Goal: Information Seeking & Learning: Learn about a topic

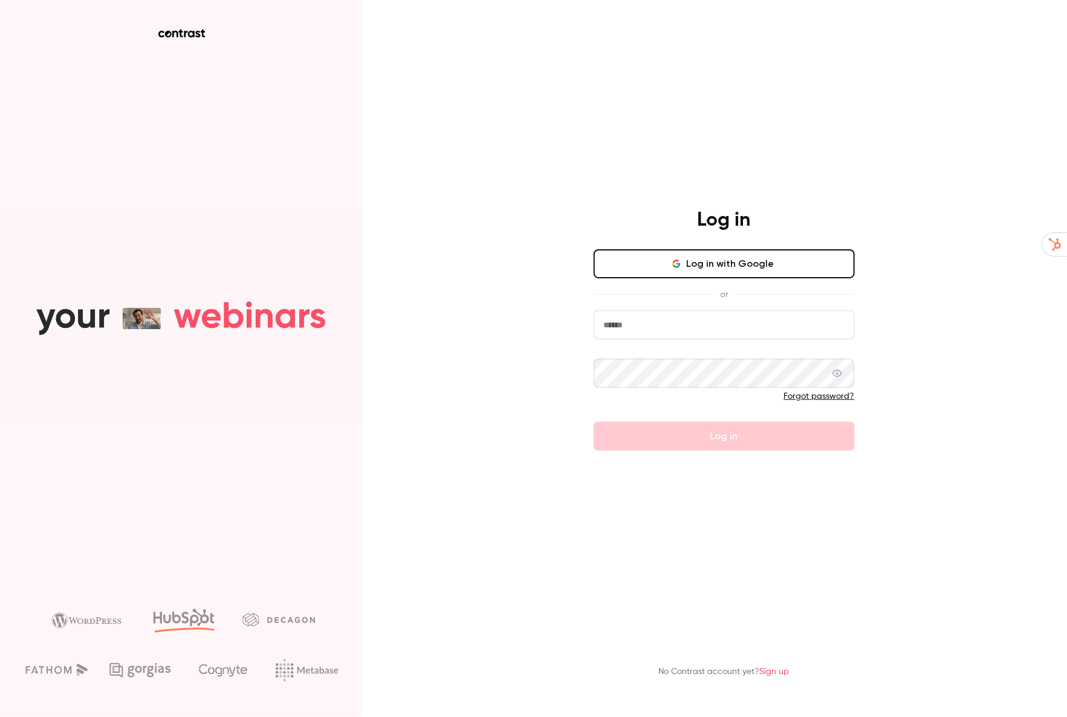
click at [708, 330] on input "email" at bounding box center [724, 324] width 261 height 29
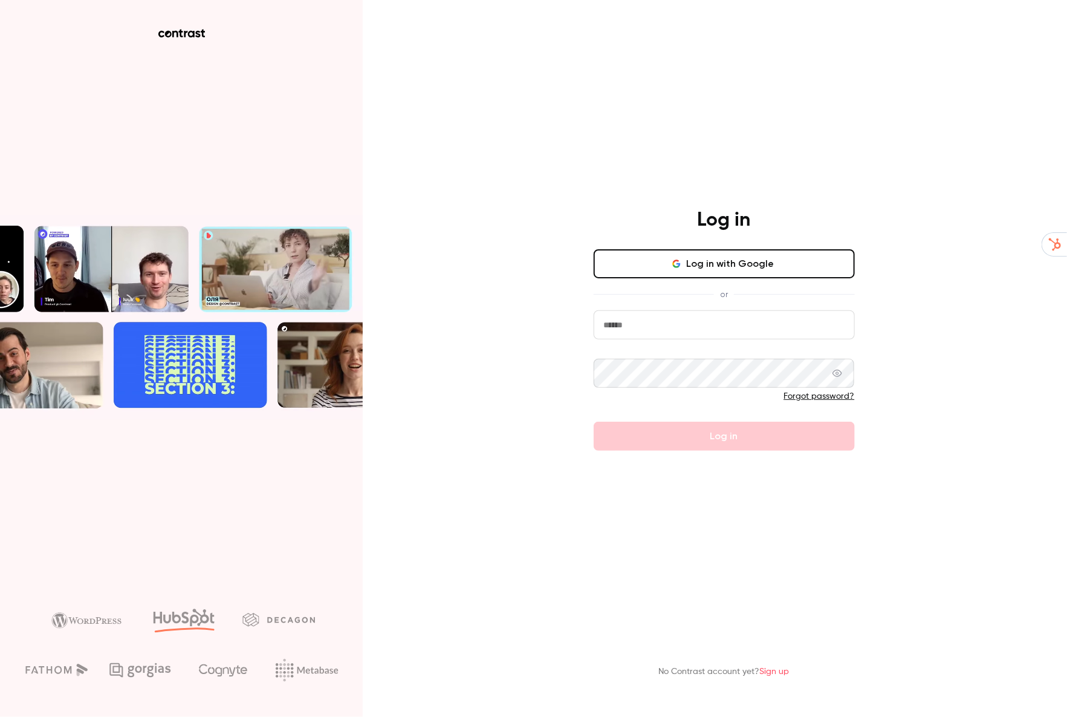
click at [716, 269] on button "Log in with Google" at bounding box center [724, 263] width 261 height 29
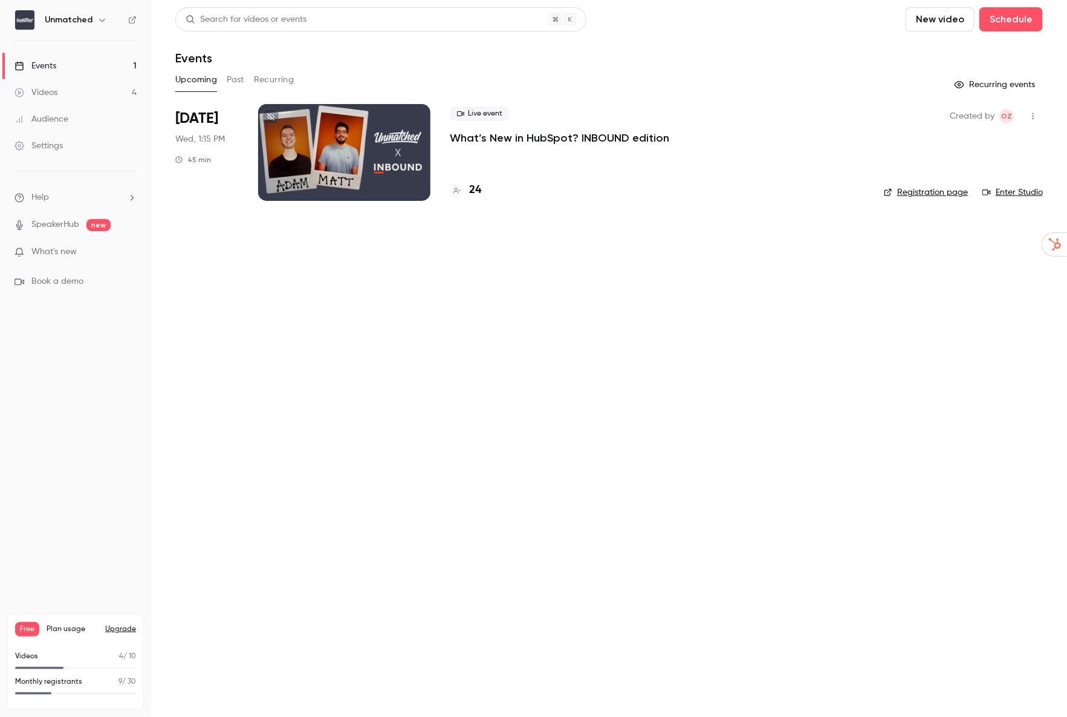
click at [493, 140] on p "What’s New in HubSpot? INBOUND edition" at bounding box center [560, 138] width 220 height 15
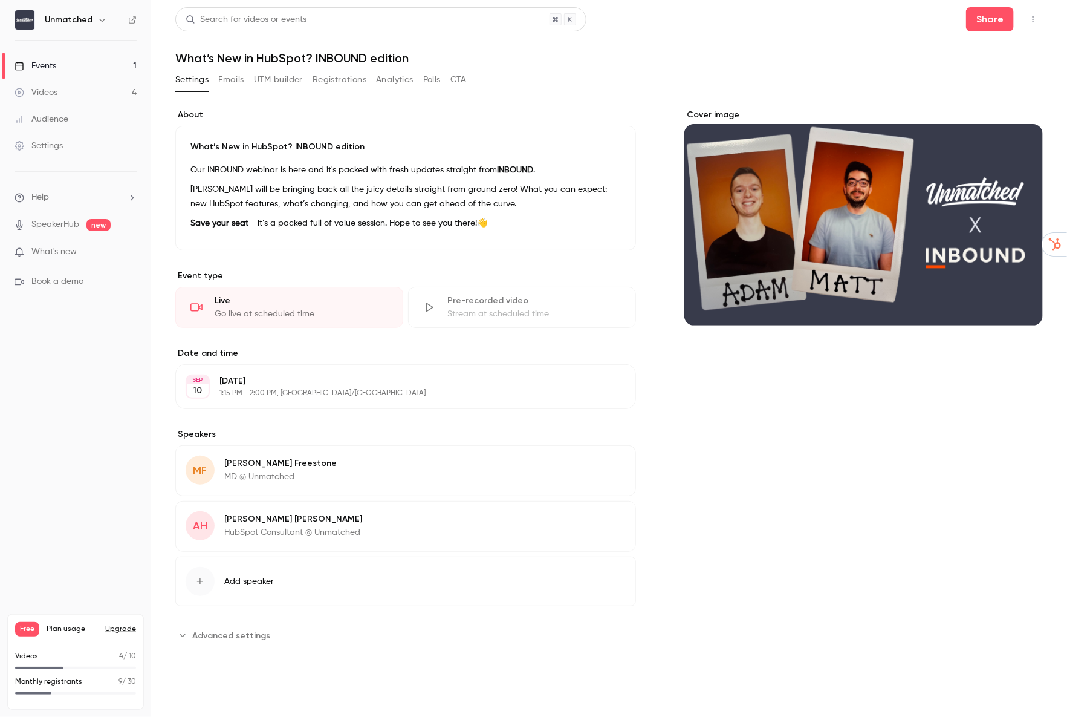
click at [341, 85] on button "Registrations" at bounding box center [340, 79] width 54 height 19
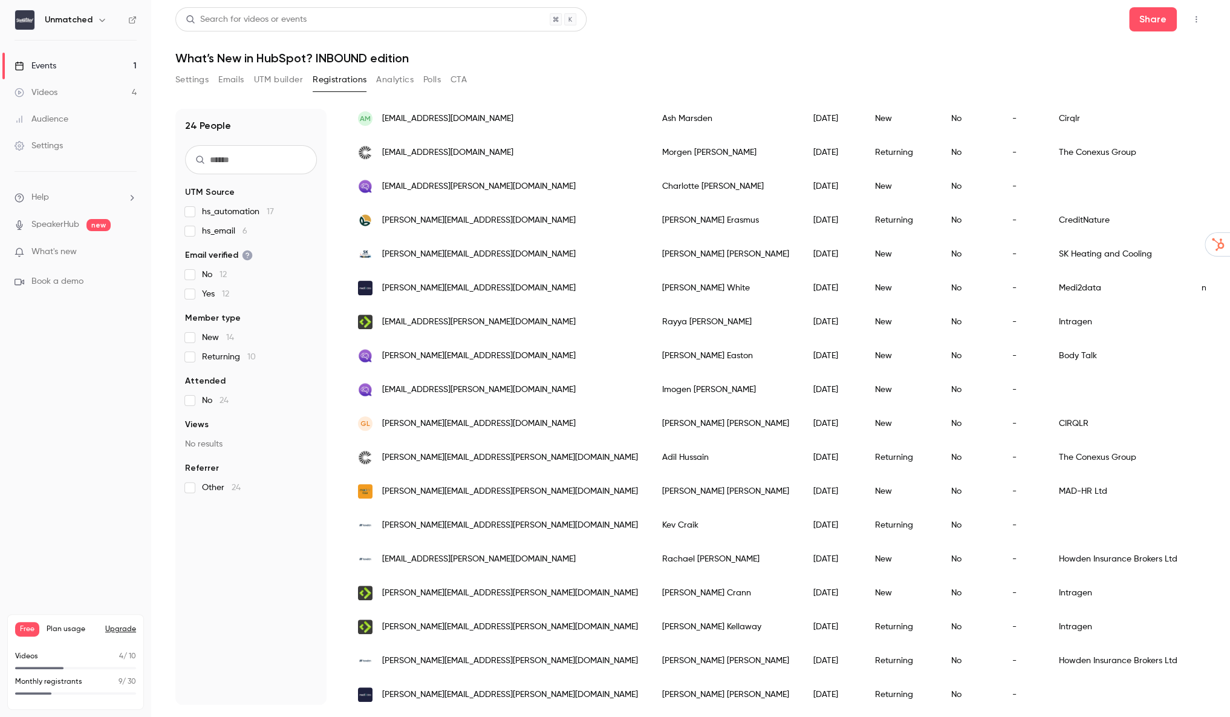
scroll to position [340, 0]
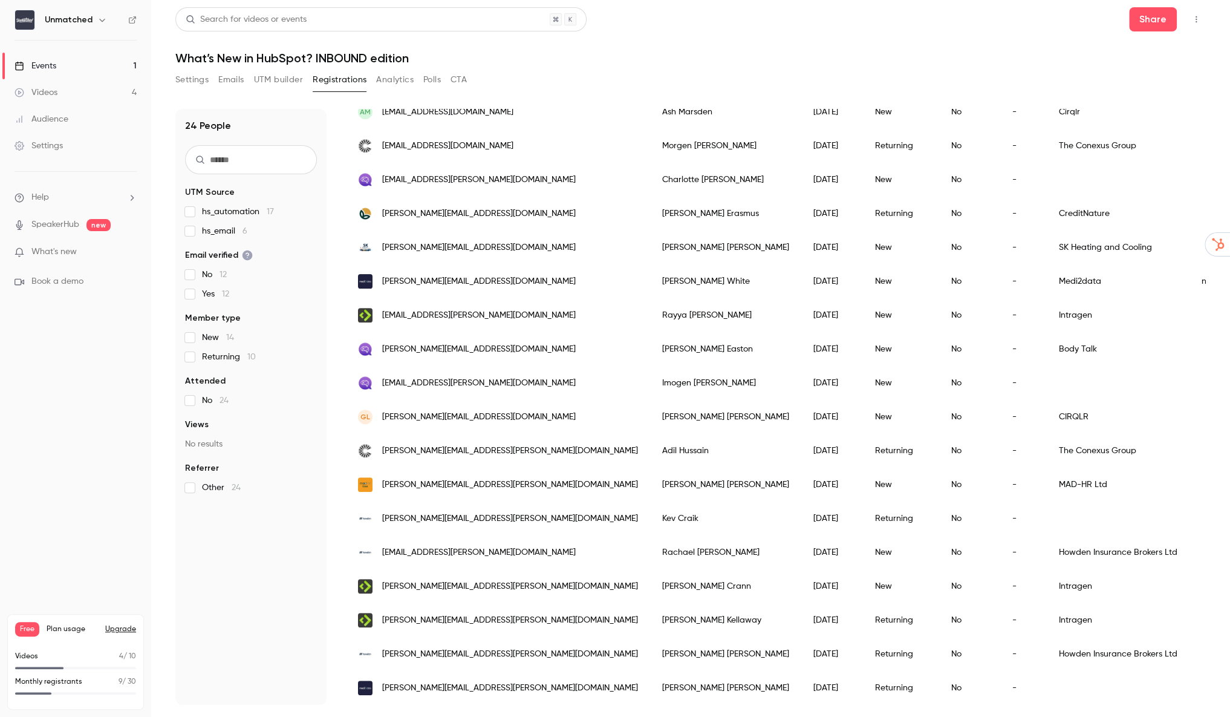
click at [201, 77] on button "Settings" at bounding box center [191, 79] width 33 height 19
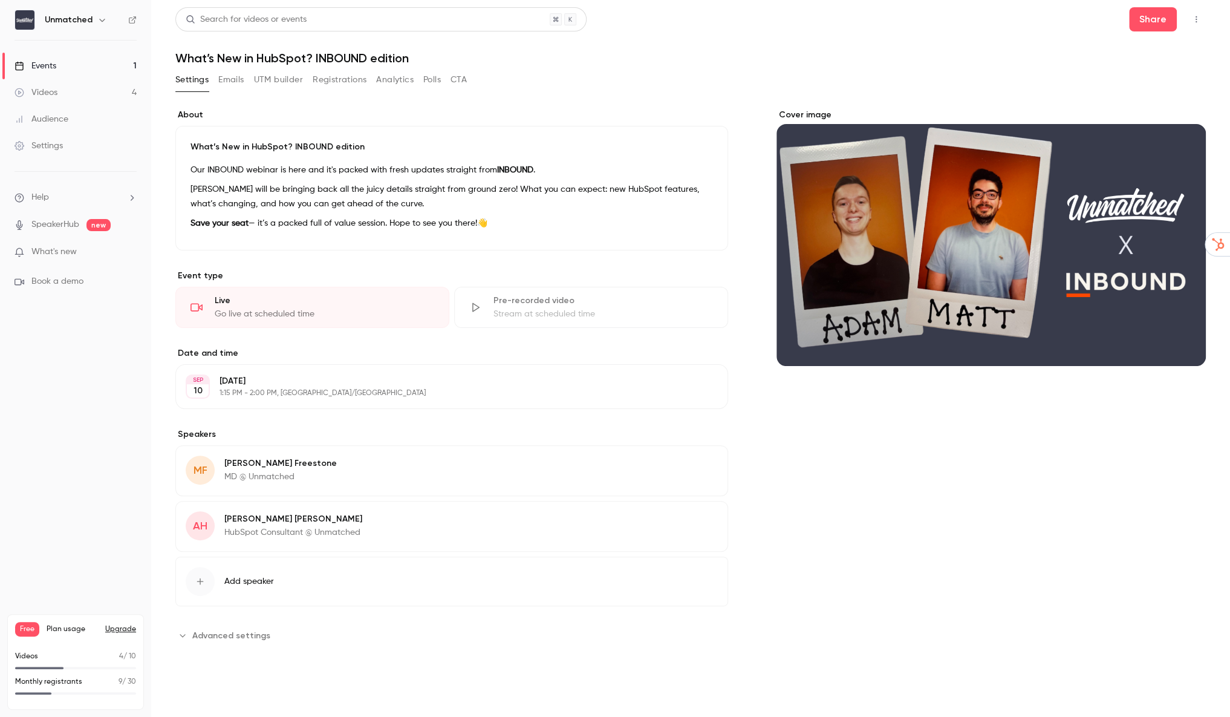
click at [322, 214] on div "Our INBOUND webinar is here and it's packed with fresh updates straight from IN…" at bounding box center [452, 199] width 523 height 73
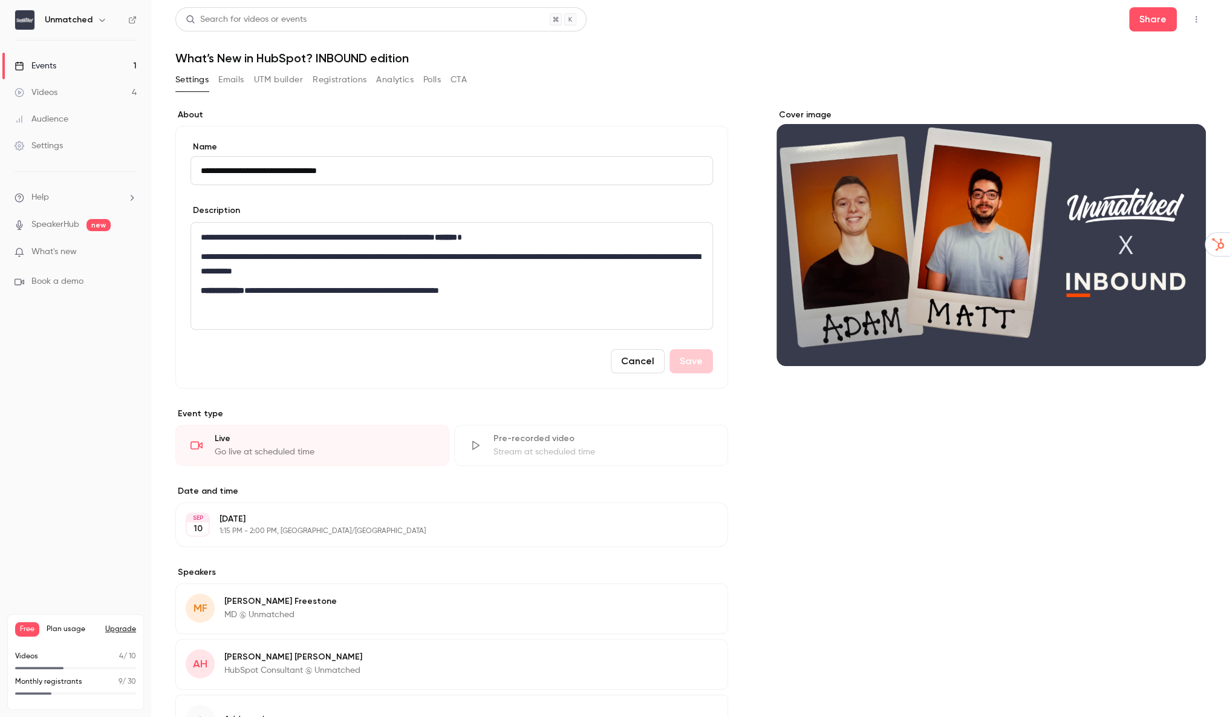
click at [628, 34] on header "Search for videos or events Share What’s New in HubSpot? INBOUND edition" at bounding box center [690, 36] width 1031 height 58
